Goal: Information Seeking & Learning: Find specific fact

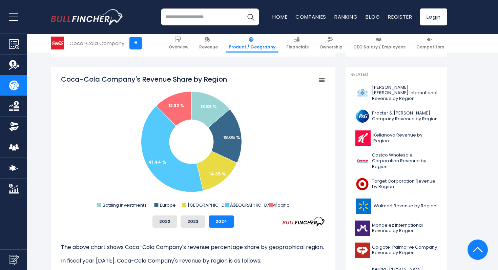
scroll to position [163, 0]
click at [194, 226] on button "2023" at bounding box center [192, 222] width 25 height 12
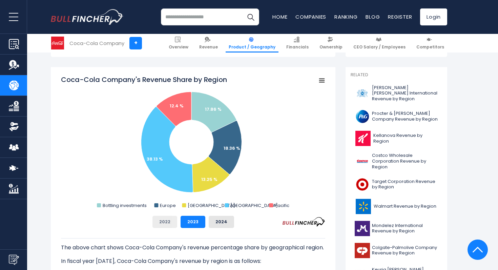
click at [170, 224] on button "2022" at bounding box center [164, 222] width 25 height 12
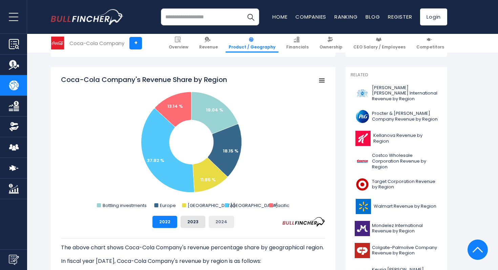
click at [214, 227] on button "2024" at bounding box center [220, 222] width 25 height 12
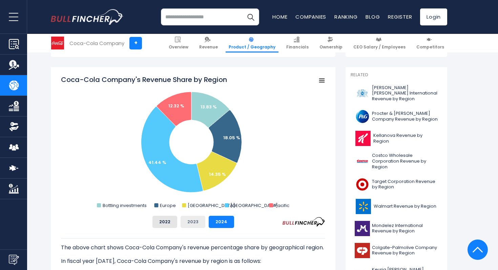
click at [197, 225] on button "2023" at bounding box center [192, 222] width 25 height 12
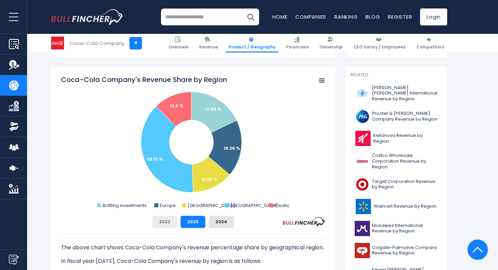
click at [175, 222] on button "2022" at bounding box center [164, 222] width 25 height 12
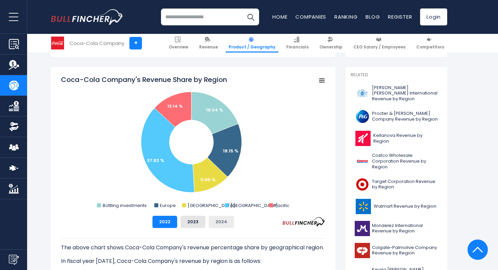
click at [209, 222] on button "2024" at bounding box center [220, 222] width 25 height 12
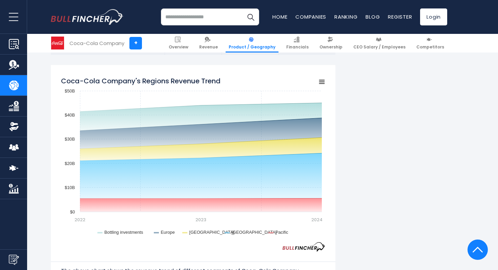
scroll to position [562, 0]
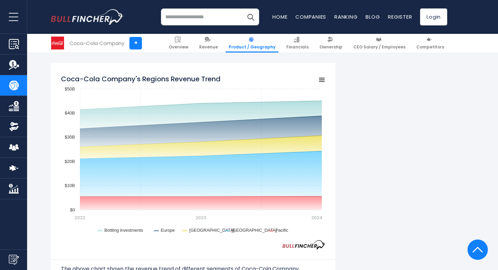
scroll to position [563, 0]
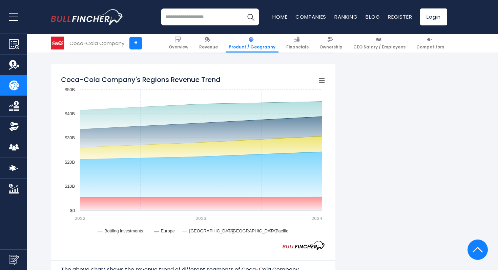
click at [321, 81] on icon "Coca-Cola Company's Regions Revenue Trend" at bounding box center [321, 80] width 5 height 3
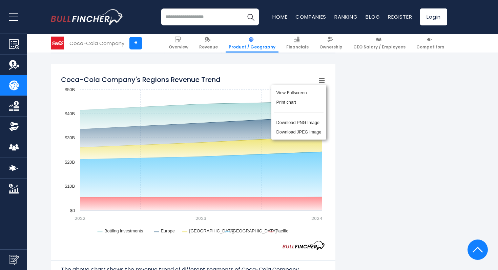
click at [321, 81] on div "View Fullscreen Print chart Download PNG Image Download JPEG Image" at bounding box center [299, 111] width 74 height 73
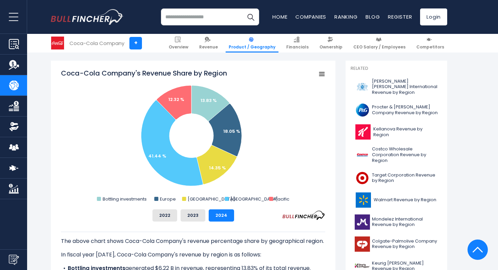
scroll to position [170, 0]
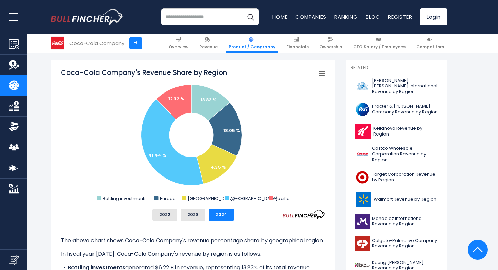
click at [312, 238] on p "The above chart shows Coca-Cola Company's revenue percentage share by geographi…" at bounding box center [193, 240] width 264 height 8
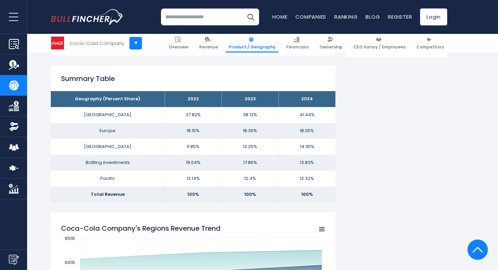
scroll to position [414, 0]
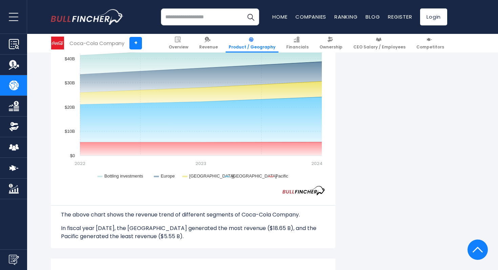
scroll to position [619, 0]
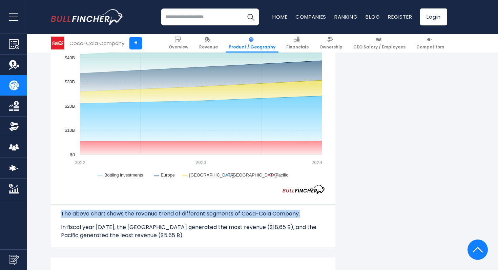
copy p "The above chart shows the revenue trend of different segments of Coca-Cola Comp…"
drag, startPoint x: 62, startPoint y: 205, endPoint x: 306, endPoint y: 203, distance: 243.7
click at [306, 209] on p "The above chart shows the revenue trend of different segments of Coca-Cola Comp…" at bounding box center [193, 213] width 264 height 8
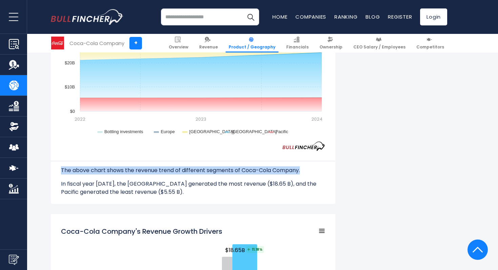
scroll to position [669, 0]
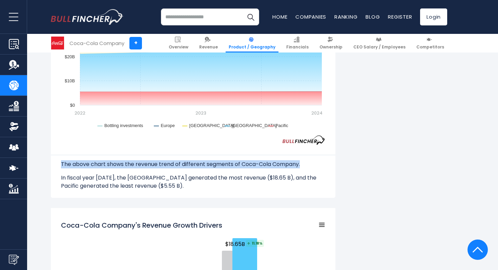
click at [186, 174] on p "In fiscal year [DATE], the [GEOGRAPHIC_DATA] generated the most revenue ($18.65…" at bounding box center [193, 182] width 264 height 16
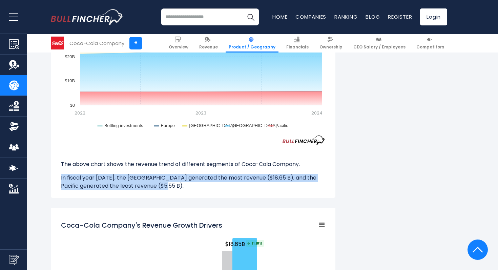
drag, startPoint x: 54, startPoint y: 166, endPoint x: 163, endPoint y: 181, distance: 109.7
click at [163, 181] on div "Coca-Cola Company's Regions Revenue Trend Created with Highcharts 12.1.2 Chart …" at bounding box center [193, 77] width 284 height 239
copy p "In fiscal year [DATE], the [GEOGRAPHIC_DATA] generated the most revenue ($18.65…"
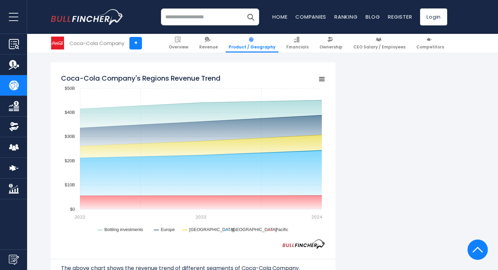
scroll to position [565, 0]
